Goal: Transaction & Acquisition: Subscribe to service/newsletter

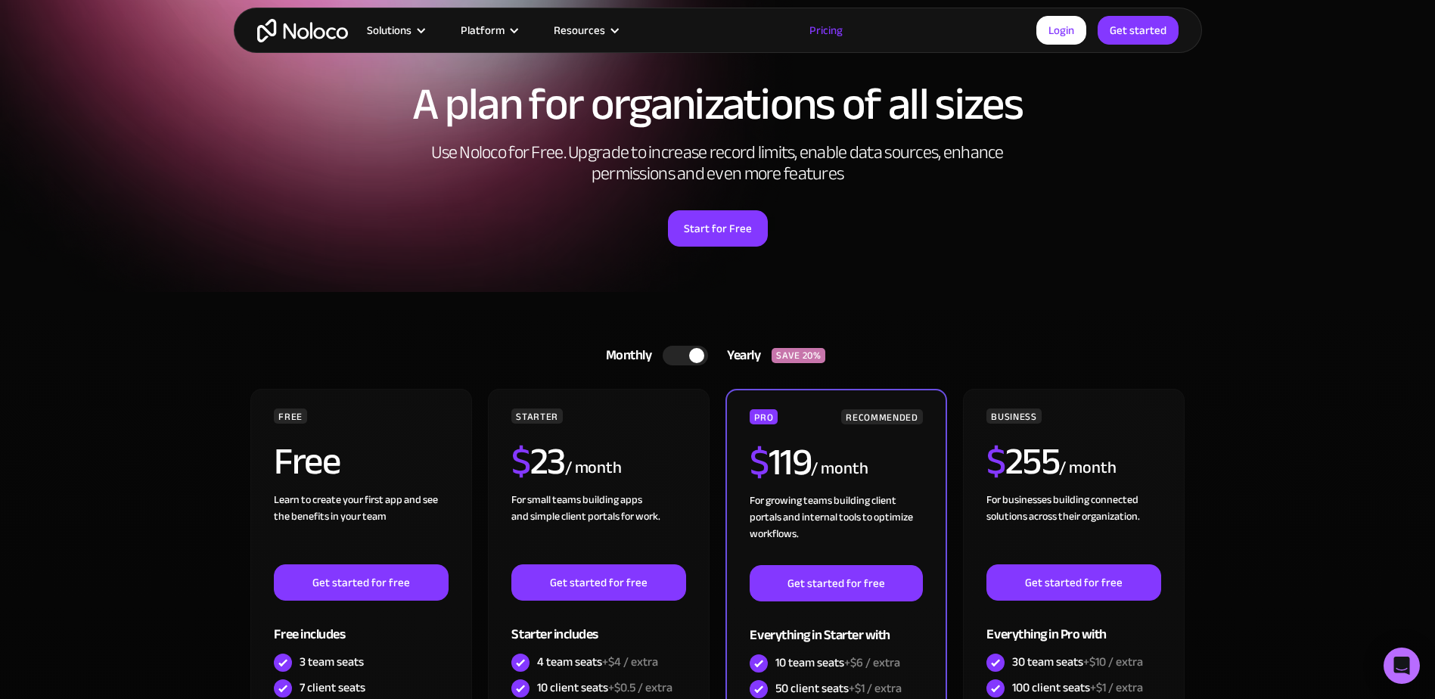
scroll to position [227, 0]
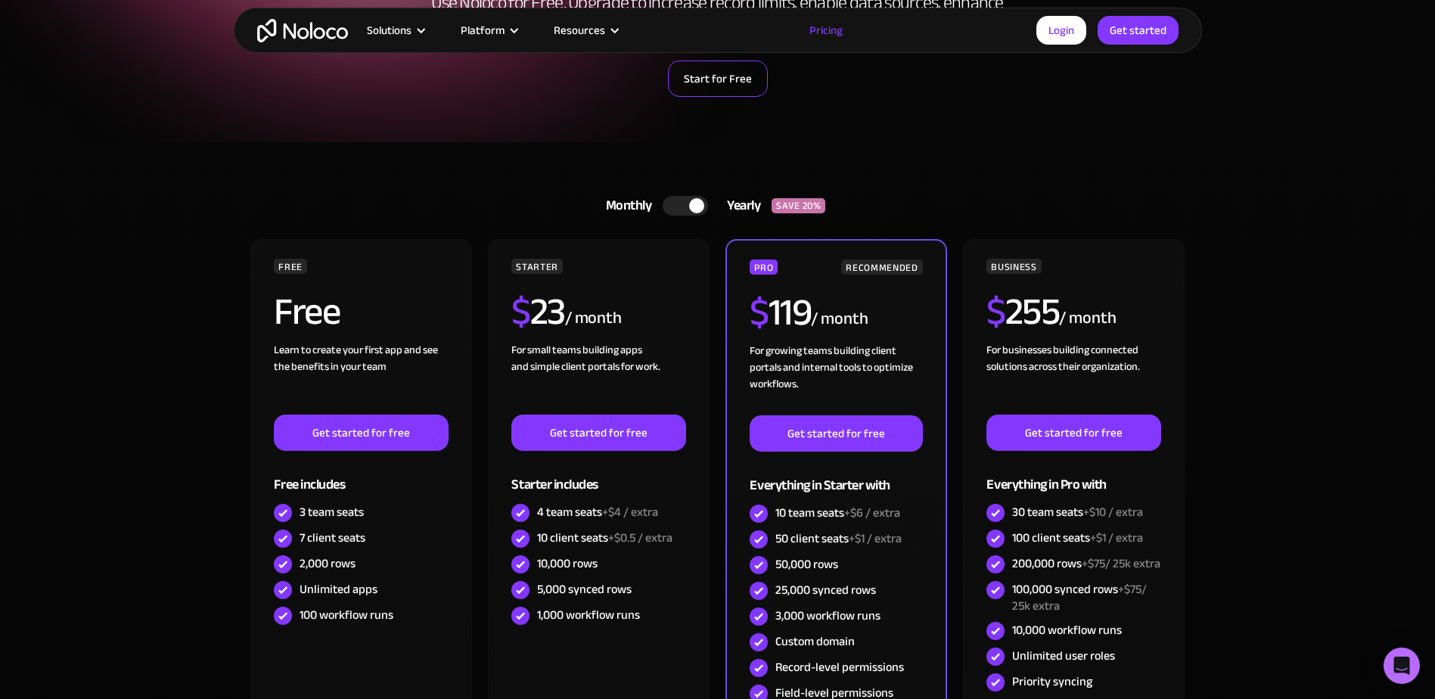
click at [735, 92] on link "Start for Free" at bounding box center [718, 78] width 100 height 36
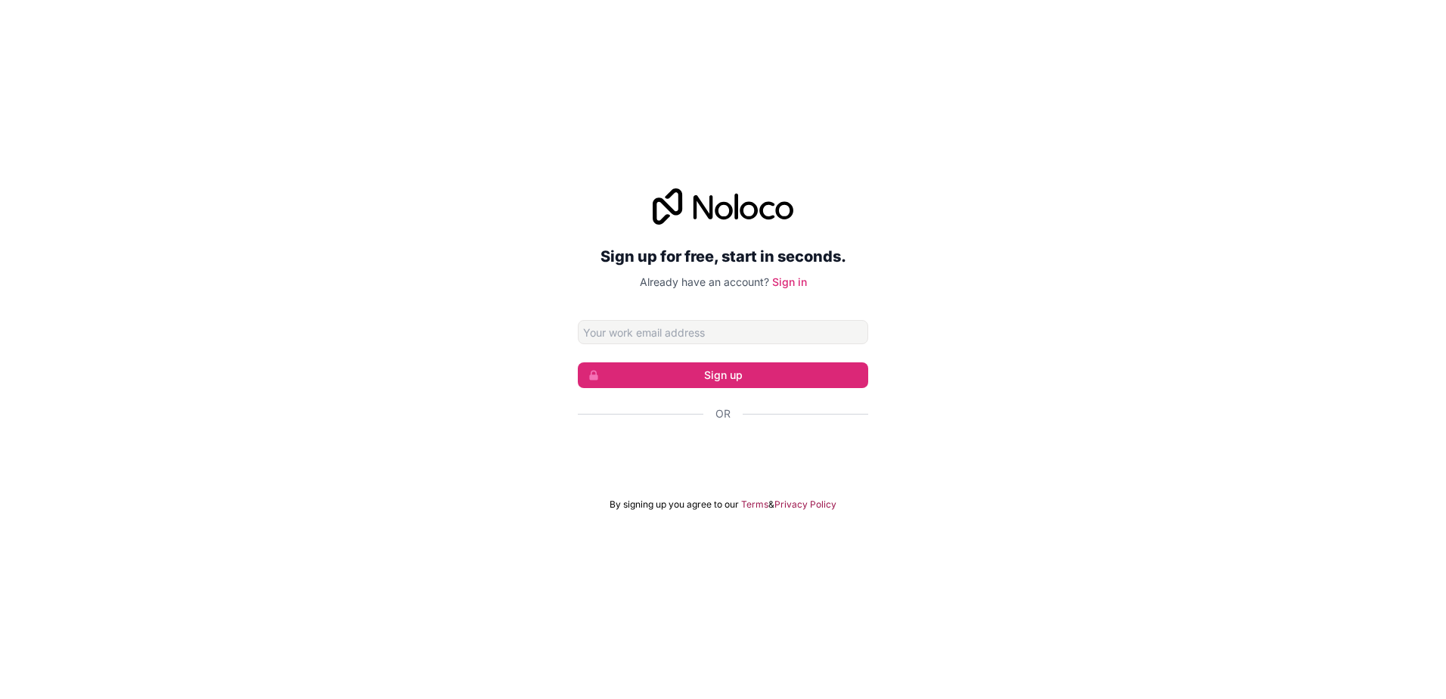
click at [1174, 217] on div "Sign up for free, start in seconds. Already have an account? Sign in Sign up Or…" at bounding box center [723, 349] width 1446 height 365
click at [1175, 214] on div "Sign up for free, start in seconds. Already have an account? Sign in Sign up Or…" at bounding box center [723, 349] width 1446 height 365
